Goal: Information Seeking & Learning: Learn about a topic

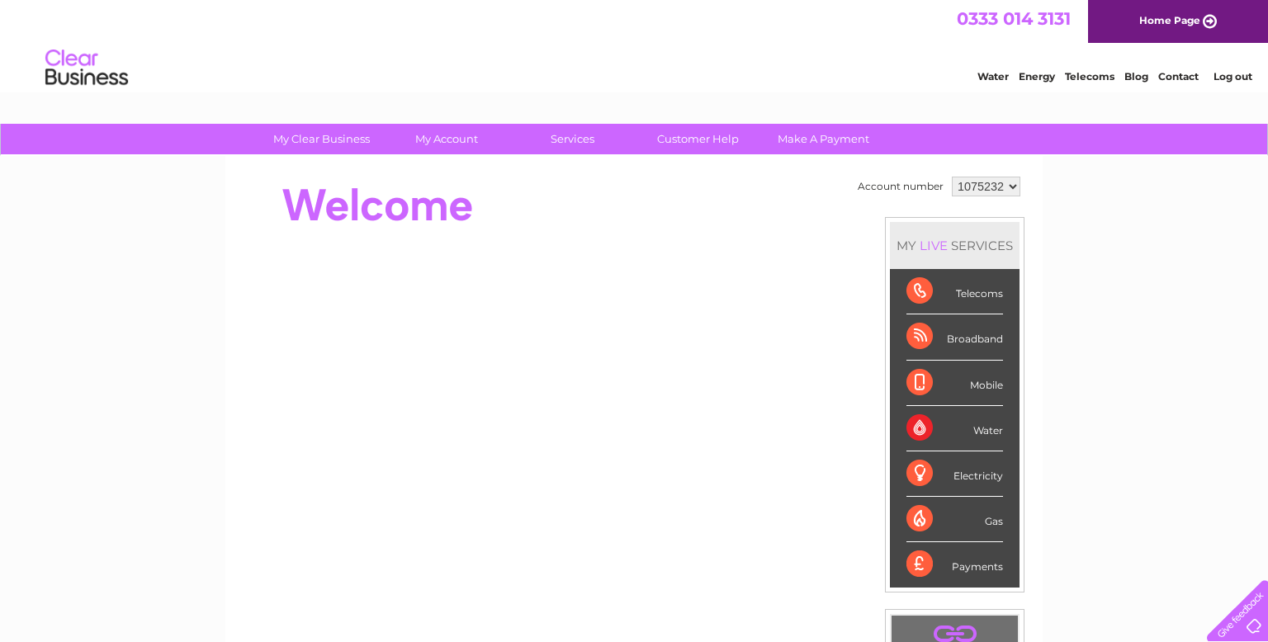
click at [220, 276] on div "My Clear Business Login Details My Details My Preferences Link Account My Accou…" at bounding box center [634, 588] width 1268 height 928
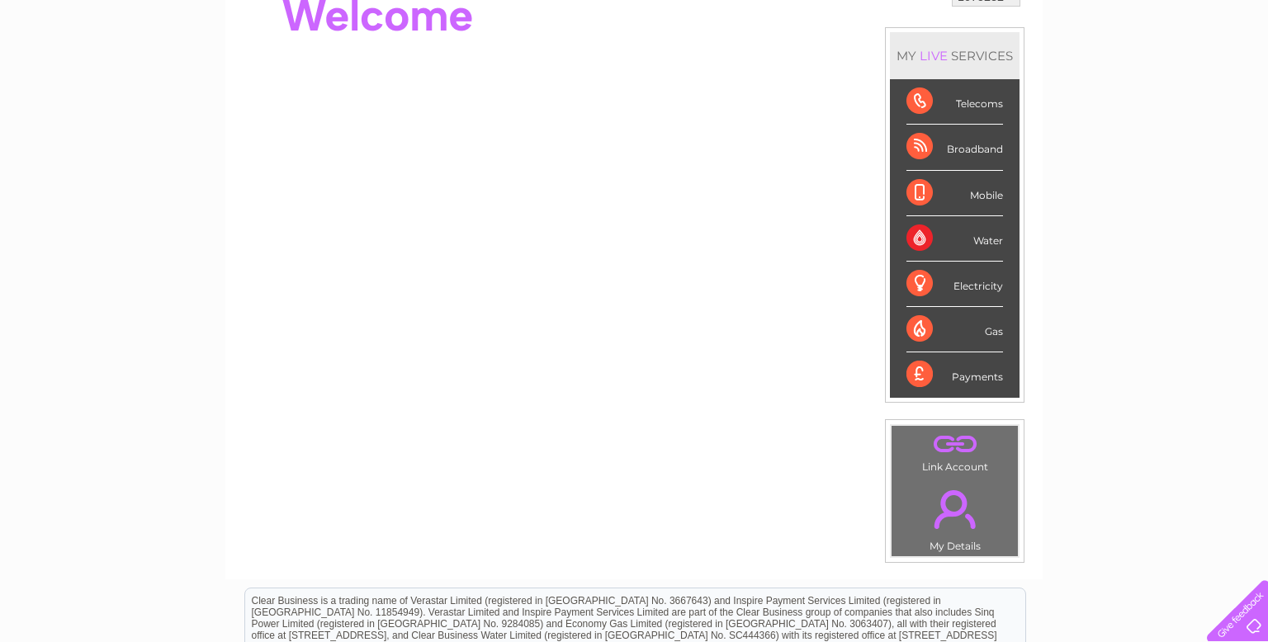
scroll to position [66, 0]
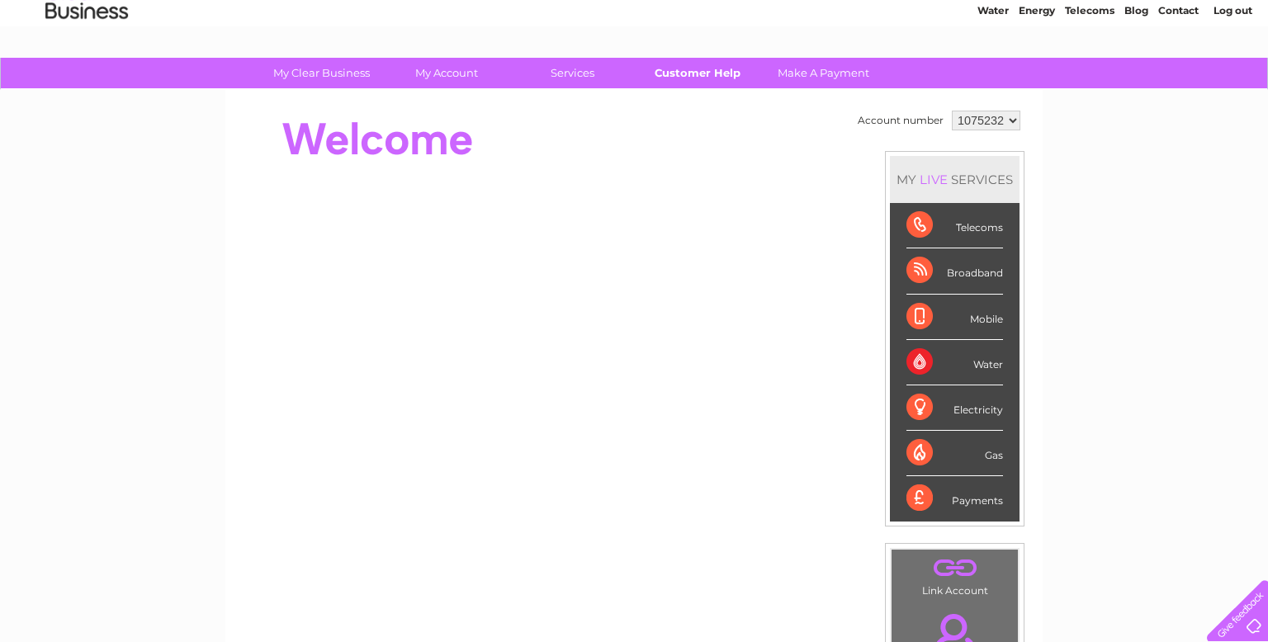
click at [686, 72] on link "Customer Help" at bounding box center [698, 73] width 136 height 31
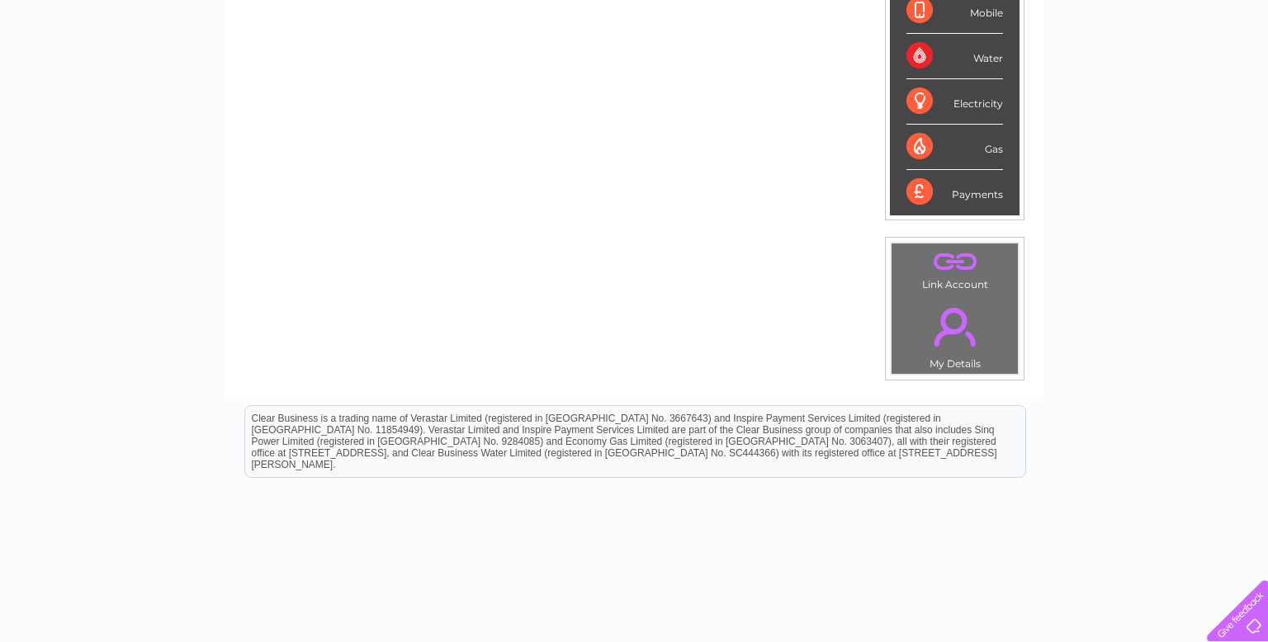
scroll to position [390, 0]
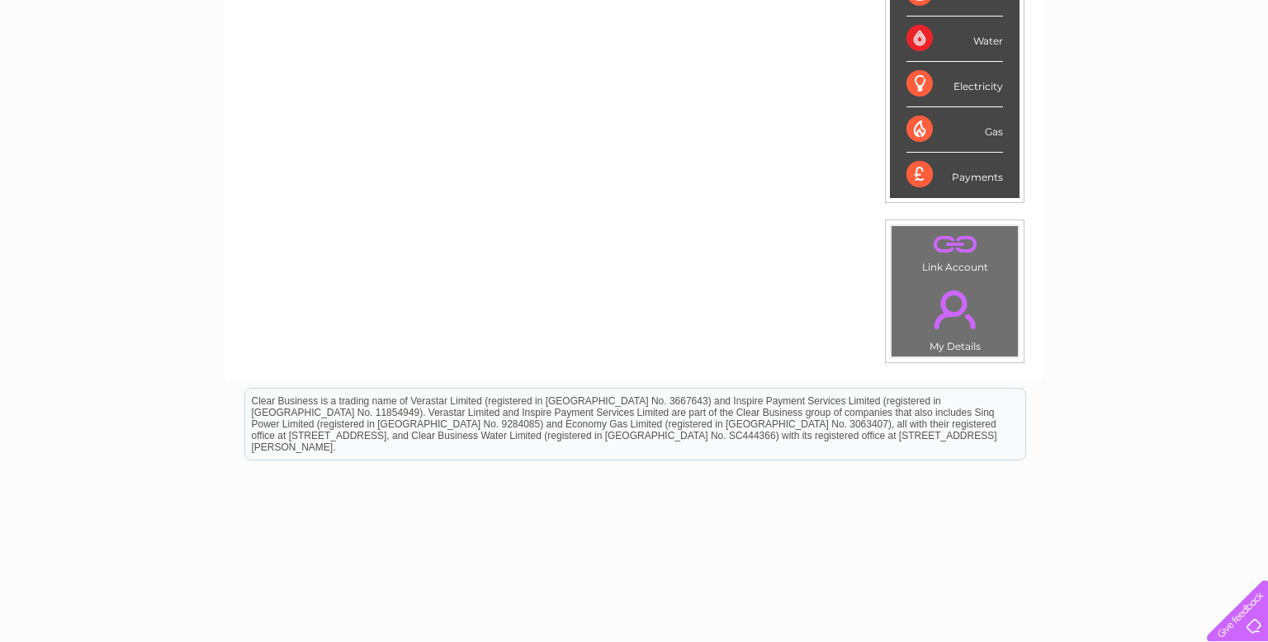
click at [1233, 618] on div at bounding box center [1234, 608] width 68 height 68
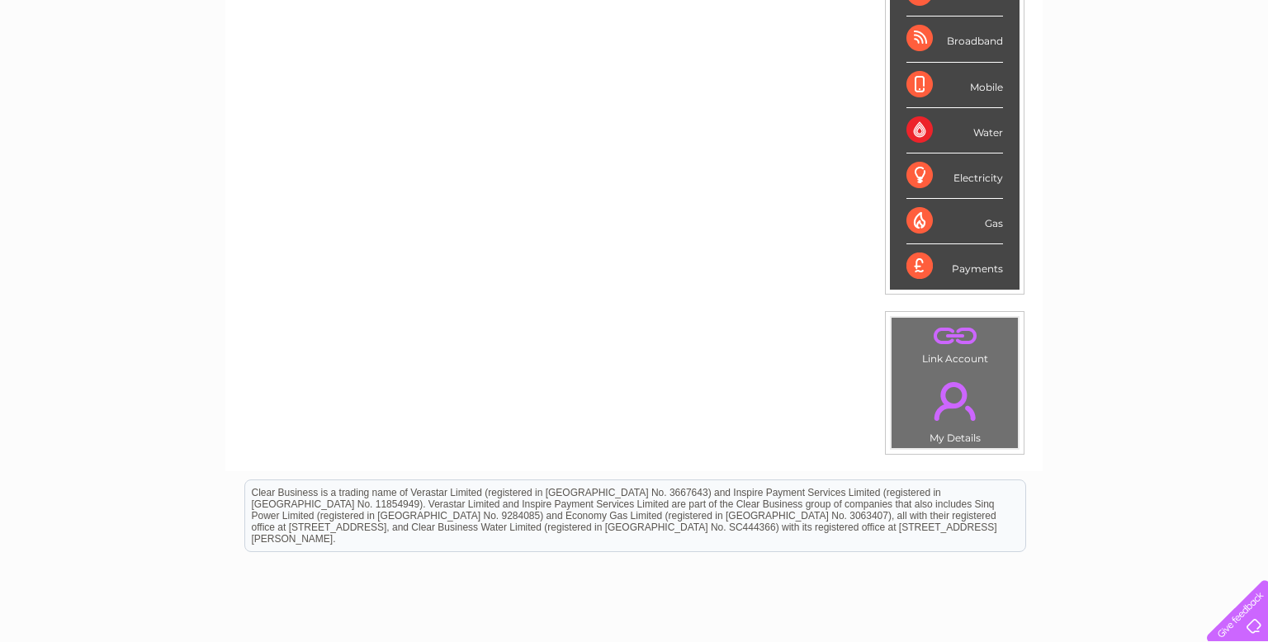
scroll to position [0, 0]
